Goal: Task Accomplishment & Management: Complete application form

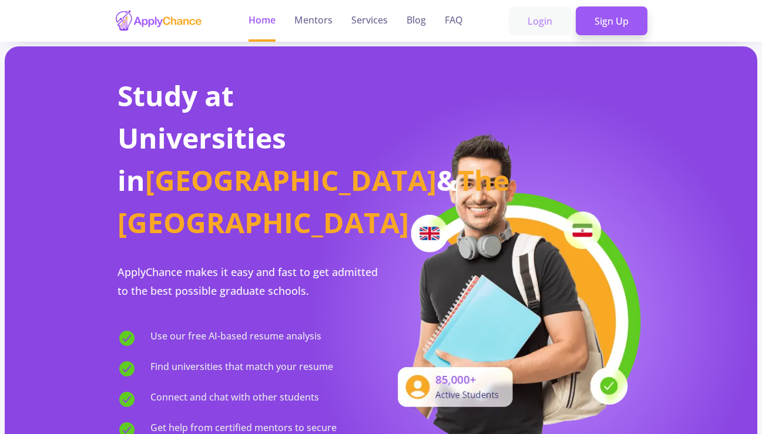
click at [540, 25] on link "Login" at bounding box center [540, 20] width 62 height 29
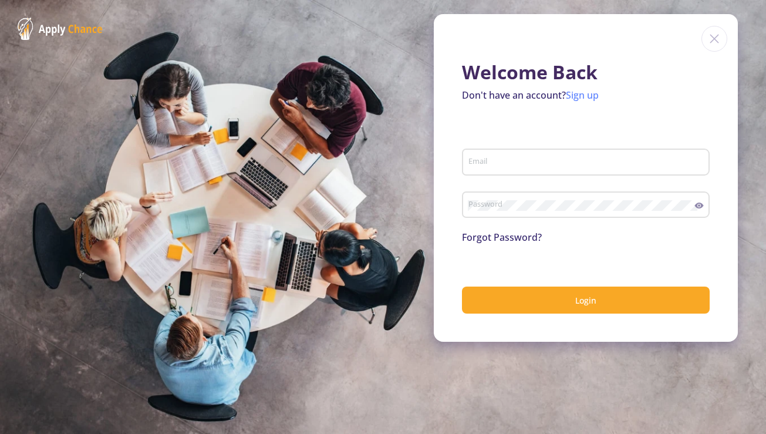
click at [578, 91] on link "Sign up" at bounding box center [582, 95] width 33 height 13
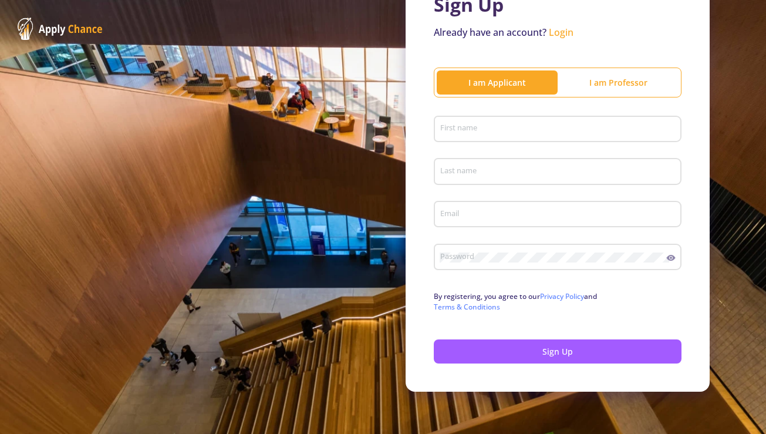
scroll to position [86, 0]
click at [530, 99] on div "Sign Up Already have an account? Login I am Applicant I am Professor First name…" at bounding box center [558, 174] width 304 height 435
click at [531, 116] on div "First name" at bounding box center [558, 127] width 237 height 31
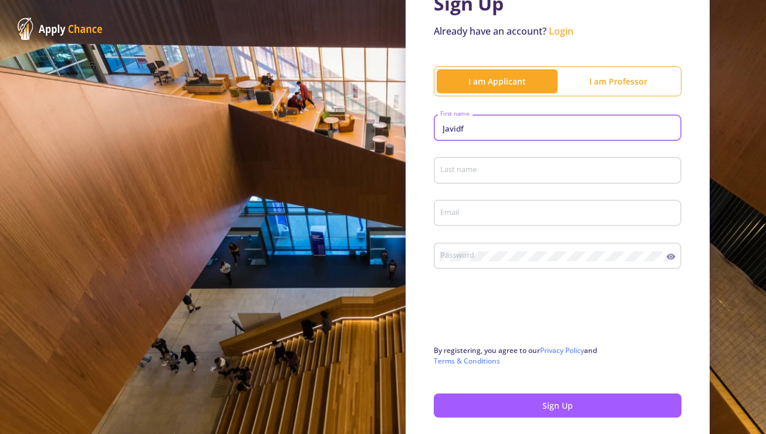
click at [553, 406] on button "Sign Up" at bounding box center [558, 405] width 248 height 24
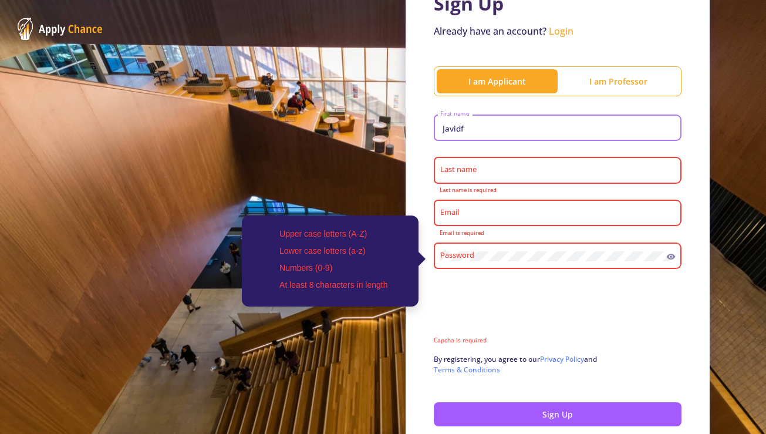
click at [553, 415] on button "Sign Up" at bounding box center [558, 414] width 248 height 24
type input "[PERSON_NAME]"
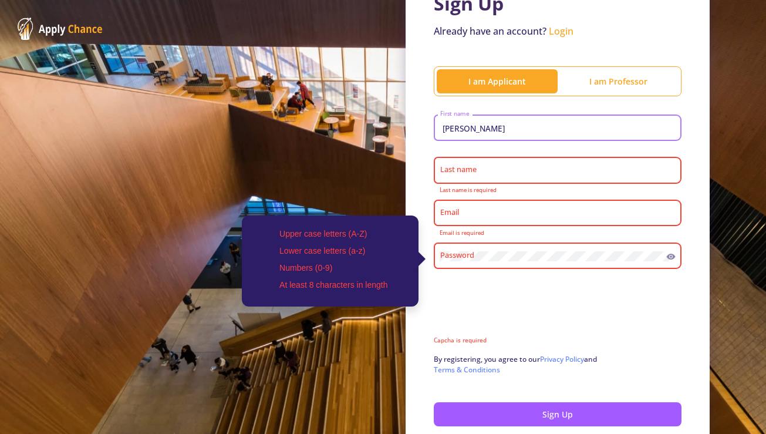
click at [539, 183] on div "Last name" at bounding box center [558, 168] width 237 height 31
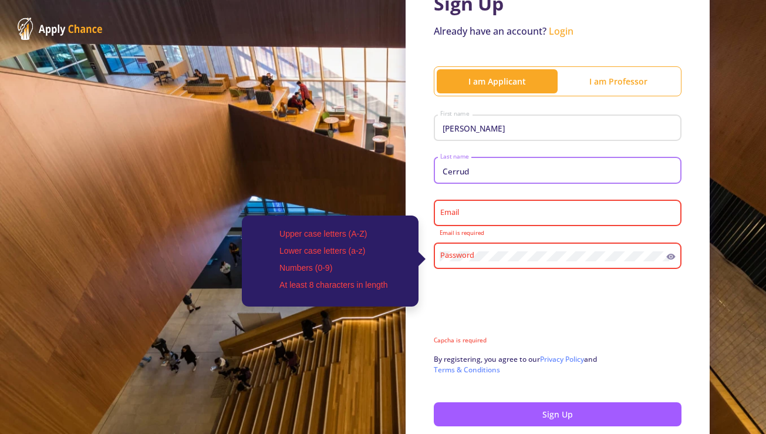
type input "Cerrud"
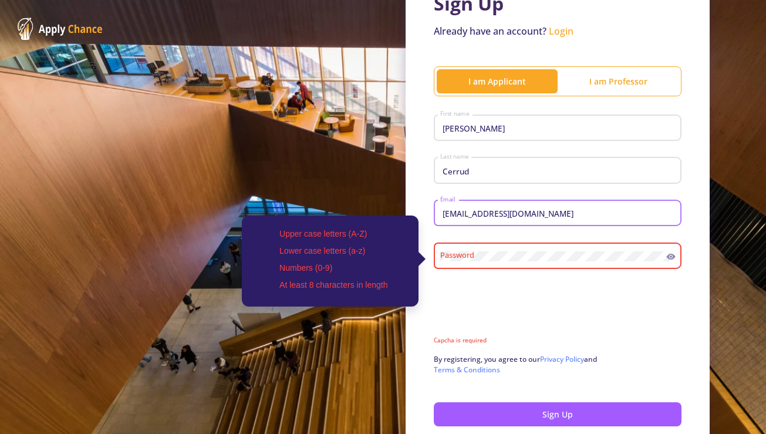
type input "[EMAIL_ADDRESS][DOMAIN_NAME]"
click at [543, 265] on div "Upper case letters (A-Z) Lower case letters (a-z) Numbers (0-9) At least 8 char…" at bounding box center [553, 253] width 227 height 31
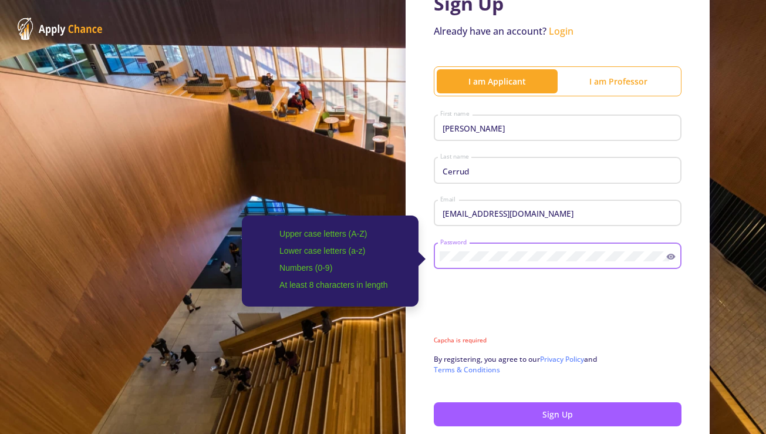
click at [553, 415] on button "Sign Up" at bounding box center [558, 414] width 248 height 24
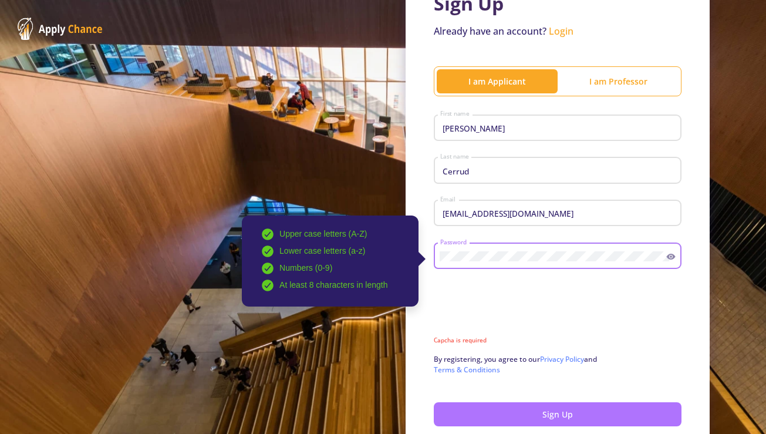
click at [603, 406] on button "Sign Up" at bounding box center [558, 414] width 248 height 24
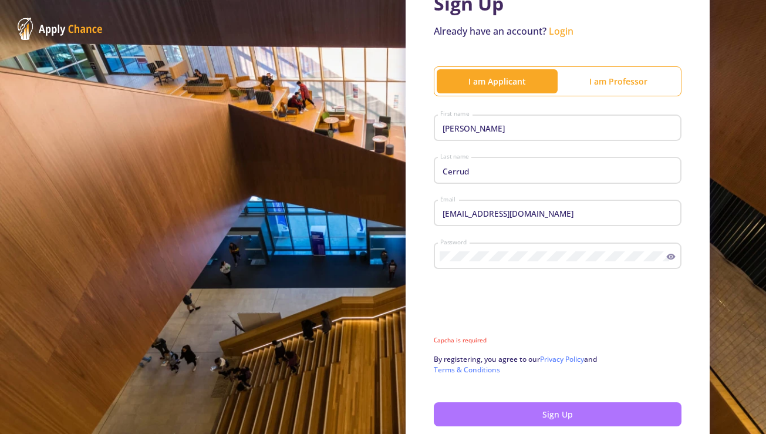
click at [583, 418] on button "Sign Up" at bounding box center [558, 414] width 248 height 24
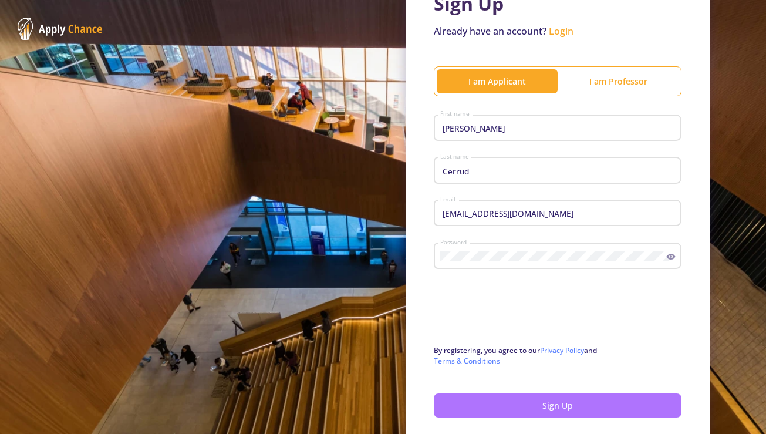
click at [570, 410] on button "Sign Up" at bounding box center [558, 405] width 248 height 24
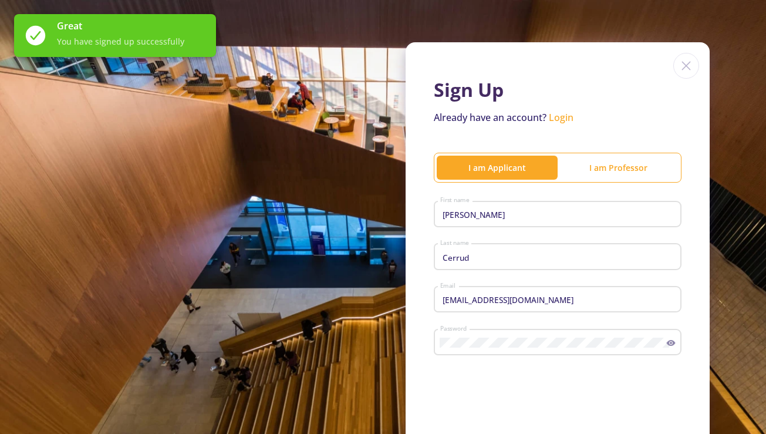
scroll to position [0, 0]
click at [565, 120] on link "Login" at bounding box center [561, 117] width 25 height 13
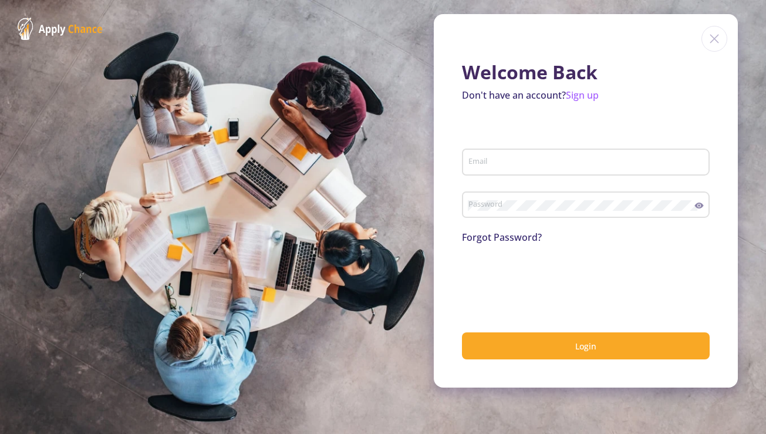
click at [522, 152] on div "Email" at bounding box center [586, 159] width 237 height 31
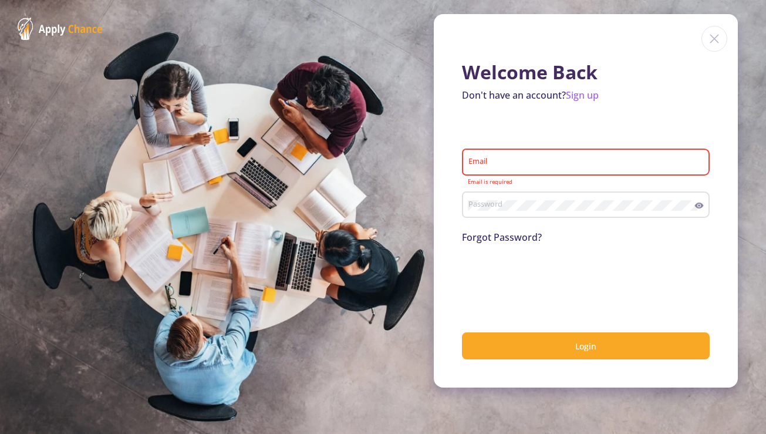
click at [522, 155] on div "Email" at bounding box center [586, 159] width 237 height 31
type input "[EMAIL_ADDRESS][DOMAIN_NAME]"
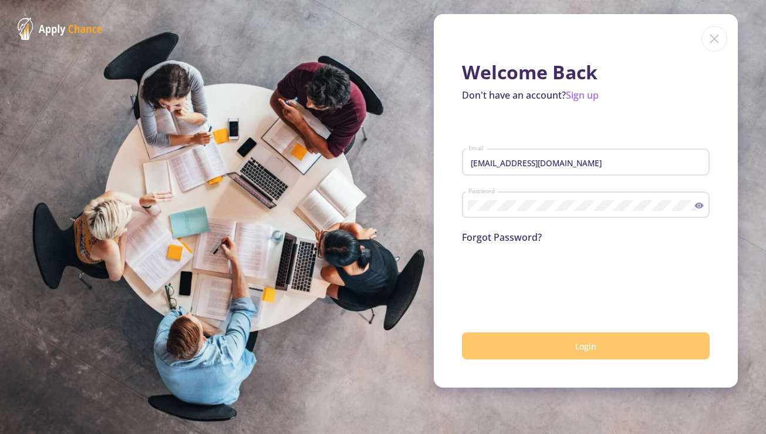
click at [531, 342] on button "Login" at bounding box center [586, 346] width 248 height 28
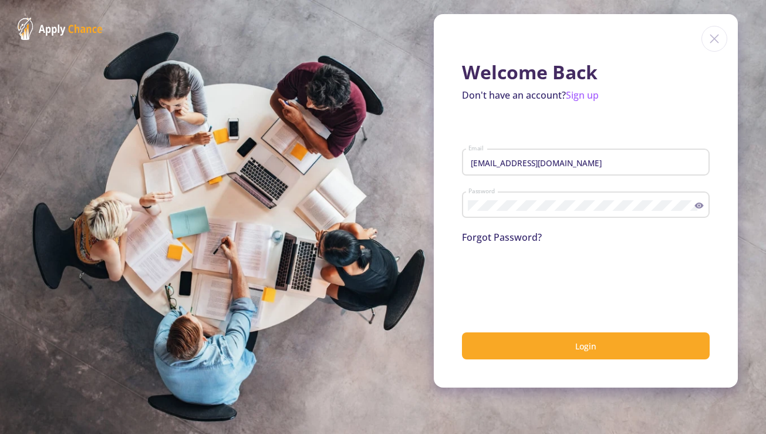
click at [519, 375] on div "Welcome Back Don't have an account? Sign up [EMAIL_ADDRESS][DOMAIN_NAME] Email …" at bounding box center [586, 200] width 304 height 373
click at [526, 362] on div "Welcome Back Don't have an account? Sign up [EMAIL_ADDRESS][DOMAIN_NAME] Email …" at bounding box center [586, 200] width 304 height 373
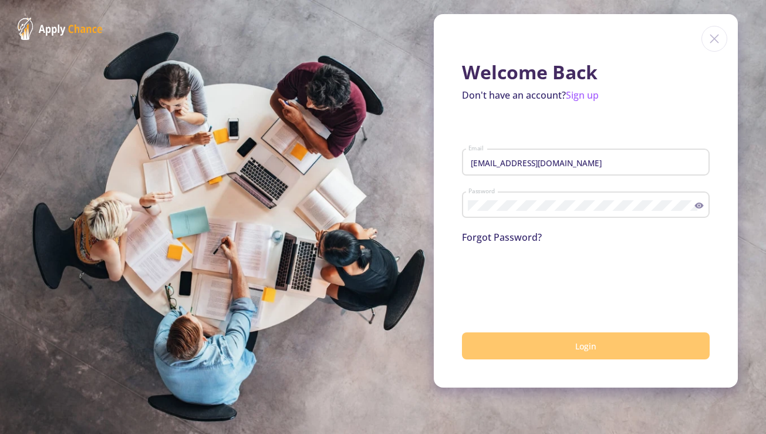
click at [528, 349] on button "Login" at bounding box center [586, 346] width 248 height 28
